Goal: Use online tool/utility: Utilize a website feature to perform a specific function

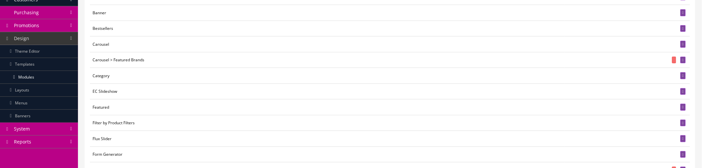
scroll to position [110, 0]
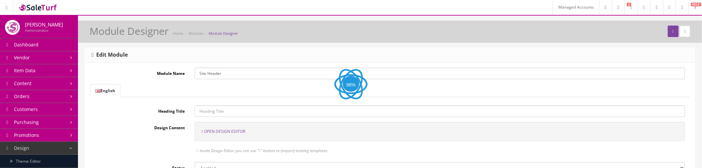
click at [226, 132] on span "Open Design Editor" at bounding box center [224, 132] width 41 height 6
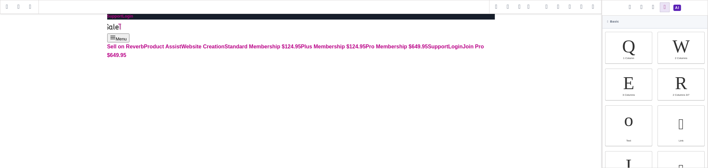
click at [582, 5] on span at bounding box center [581, 7] width 10 height 10
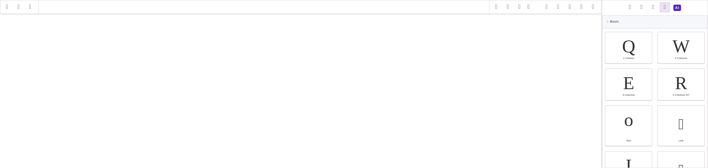
click at [592, 6] on span at bounding box center [593, 7] width 10 height 10
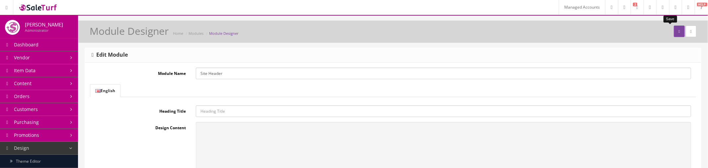
click at [678, 32] on icon "submit" at bounding box center [678, 32] width 1 height 4
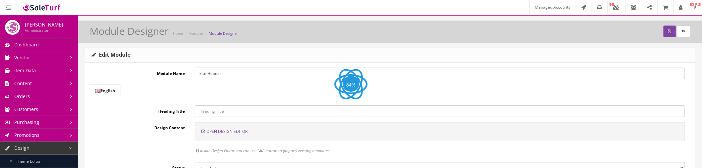
click at [226, 133] on span "Open Design Editor" at bounding box center [226, 132] width 41 height 6
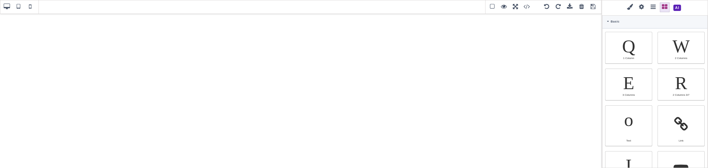
click at [677, 7] on span at bounding box center [677, 8] width 12 height 12
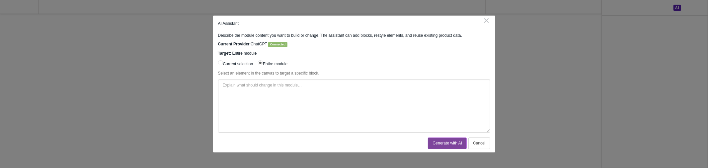
click at [367, 84] on textarea at bounding box center [354, 106] width 272 height 53
click at [341, 103] on textarea at bounding box center [354, 106] width 272 height 53
paste textarea "[URL][DOMAIN_NAME]"
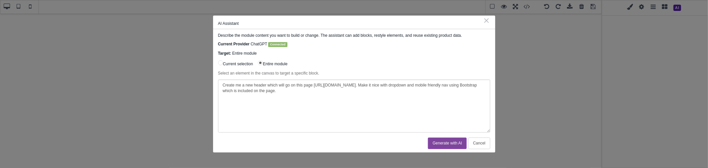
click at [238, 92] on textarea "Create me a new header which will go on this page [URL][DOMAIN_NAME]. Make it n…" at bounding box center [354, 106] width 272 height 53
click at [240, 93] on textarea "Create me a new header which will go on this page [URL][DOMAIN_NAME]. Make it n…" at bounding box center [354, 106] width 272 height 53
type textarea "Create me a new header which will go on this page [URL][DOMAIN_NAME]. Make it n…"
click at [439, 143] on button "Generate with AI" at bounding box center [447, 144] width 39 height 12
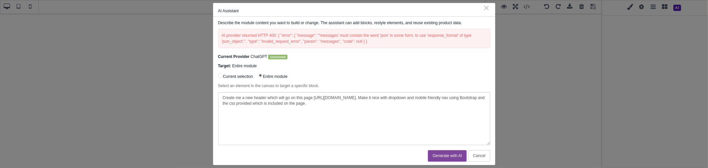
drag, startPoint x: 334, startPoint y: 105, endPoint x: 211, endPoint y: 99, distance: 123.2
click at [211, 99] on div "AI Assistant ⨯ Describe the module content you want to build or change. The ass…" at bounding box center [354, 84] width 708 height 168
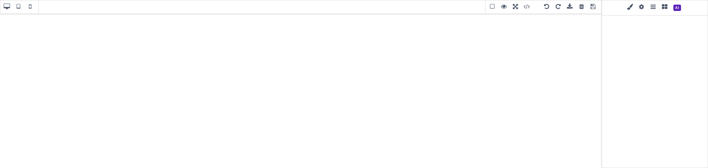
click at [678, 11] on span at bounding box center [677, 8] width 12 height 12
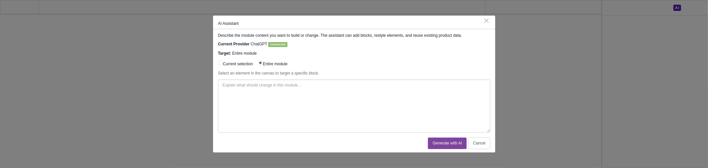
click at [354, 95] on textarea at bounding box center [354, 106] width 272 height 53
paste textarea "$system_prompt = 'You are an AI assistant embedded within a GrapesJS editor for…"
type textarea "$system_prompt = 'You are an AI assistant embedded within a GrapesJS editor for…"
click at [347, 94] on textarea "Create me" at bounding box center [354, 106] width 272 height 53
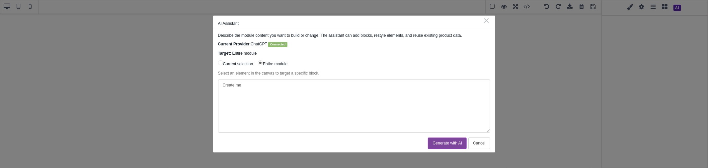
click at [347, 94] on textarea "Create me" at bounding box center [354, 106] width 272 height 53
paste textarea "You are a pro developer, create me a header for this page [URL][DOMAIN_NAME]."
type textarea "You are a pro developer, create me a header for this page [URL][DOMAIN_NAME]."
click at [436, 144] on button "Generate with AI" at bounding box center [447, 144] width 39 height 12
